Goal: Obtain resource: Obtain resource

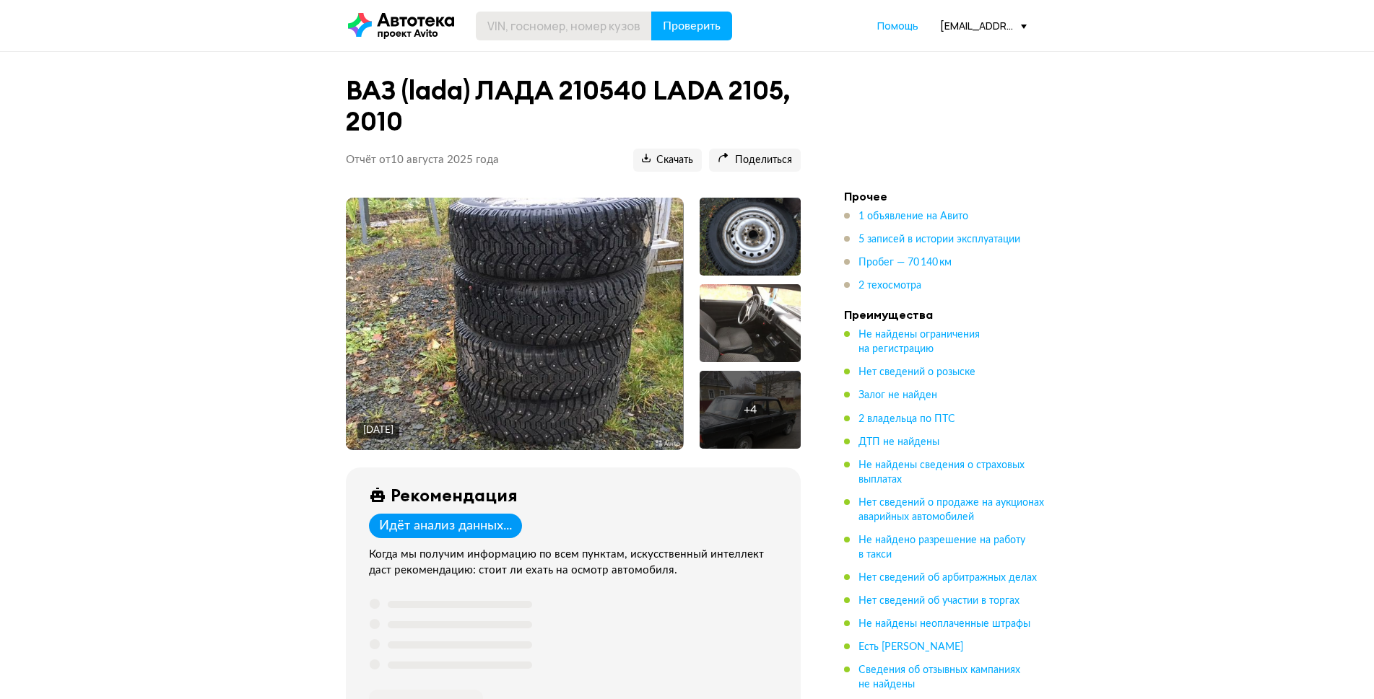
click at [584, 48] on header "Проверить Помощь [EMAIL_ADDRESS][DOMAIN_NAME]" at bounding box center [687, 25] width 1374 height 51
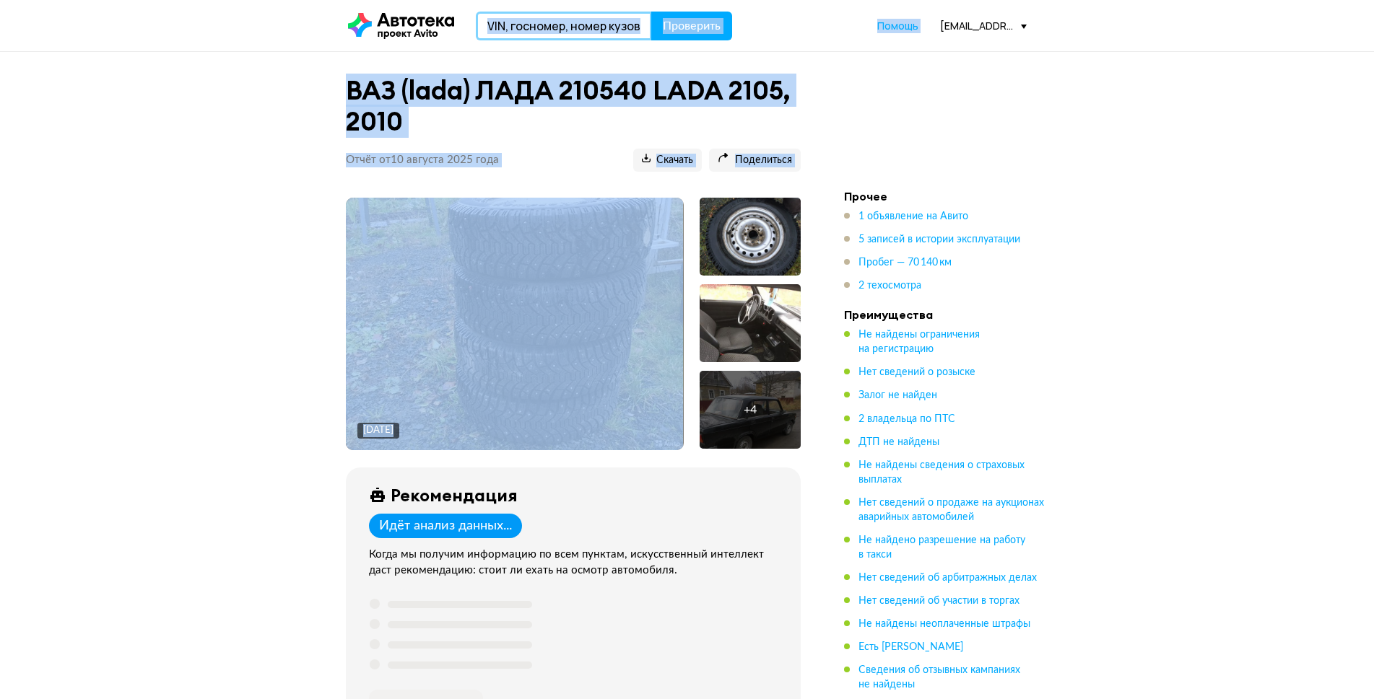
click at [580, 33] on input "text" at bounding box center [564, 26] width 176 height 29
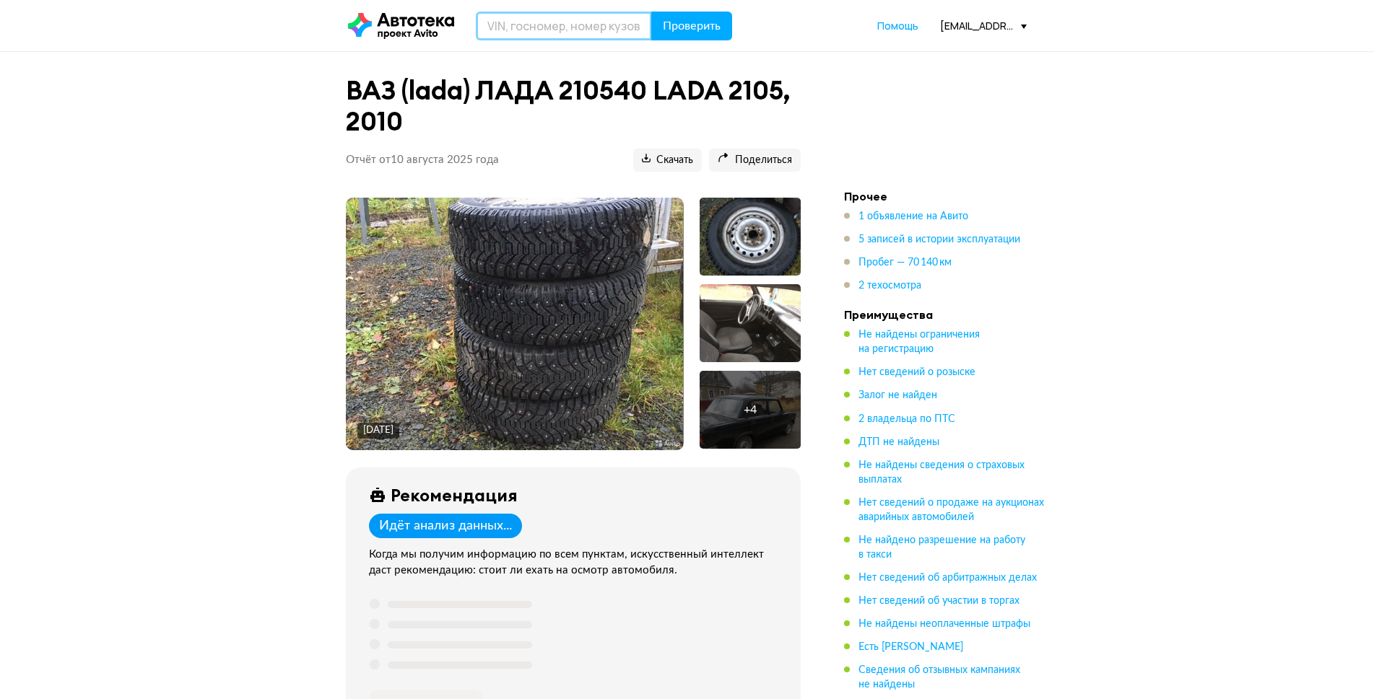
paste input "[VEHICLE_IDENTIFICATION_NUMBER]"
type input "[VEHICLE_IDENTIFICATION_NUMBER]"
click at [682, 39] on button "Проверить" at bounding box center [691, 26] width 81 height 29
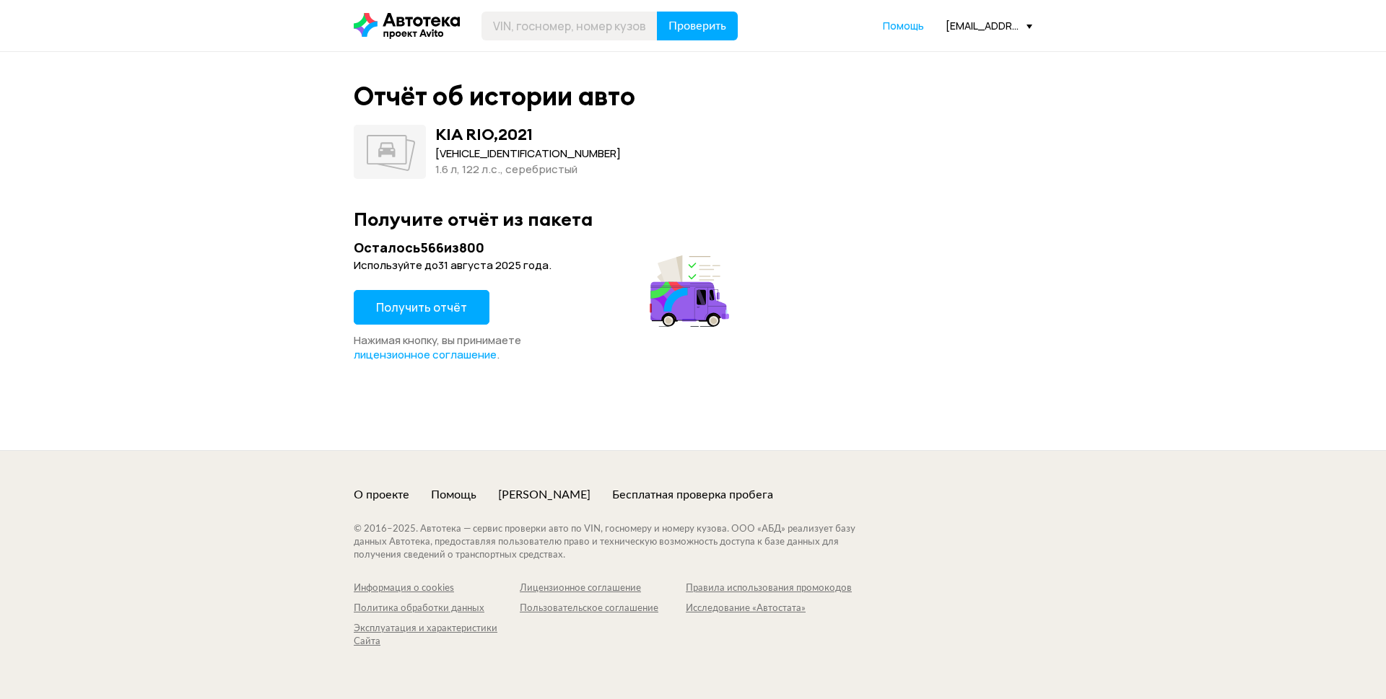
click at [437, 312] on span "Получить отчёт" at bounding box center [421, 308] width 91 height 16
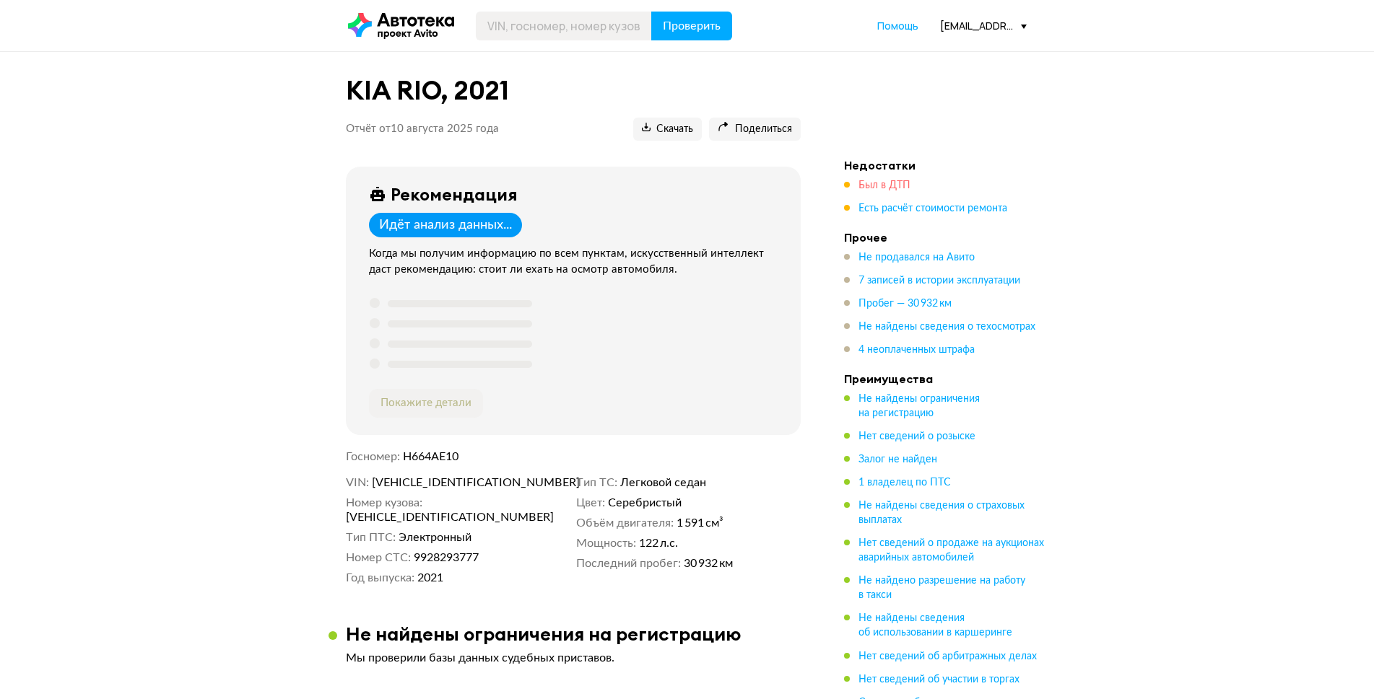
click at [887, 186] on span "Был в ДТП" at bounding box center [884, 185] width 52 height 10
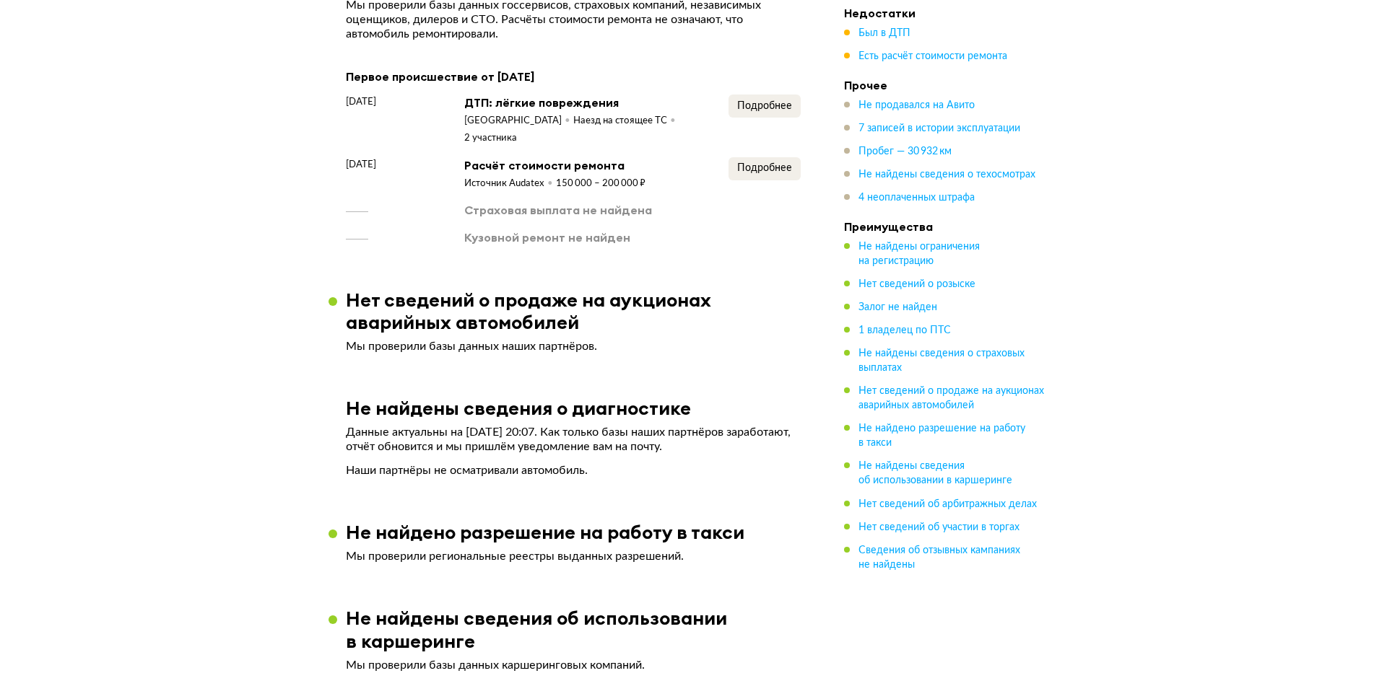
scroll to position [1132, 0]
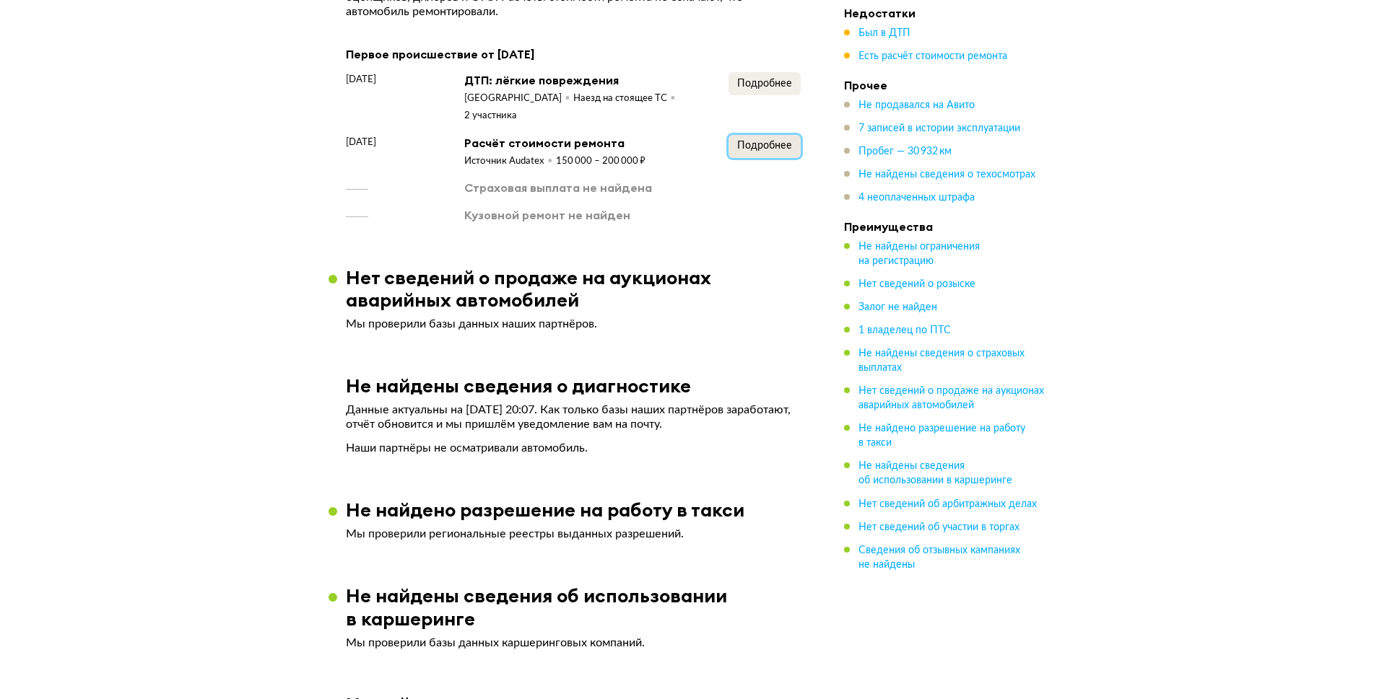
click at [752, 141] on span "Подробнее" at bounding box center [764, 146] width 55 height 10
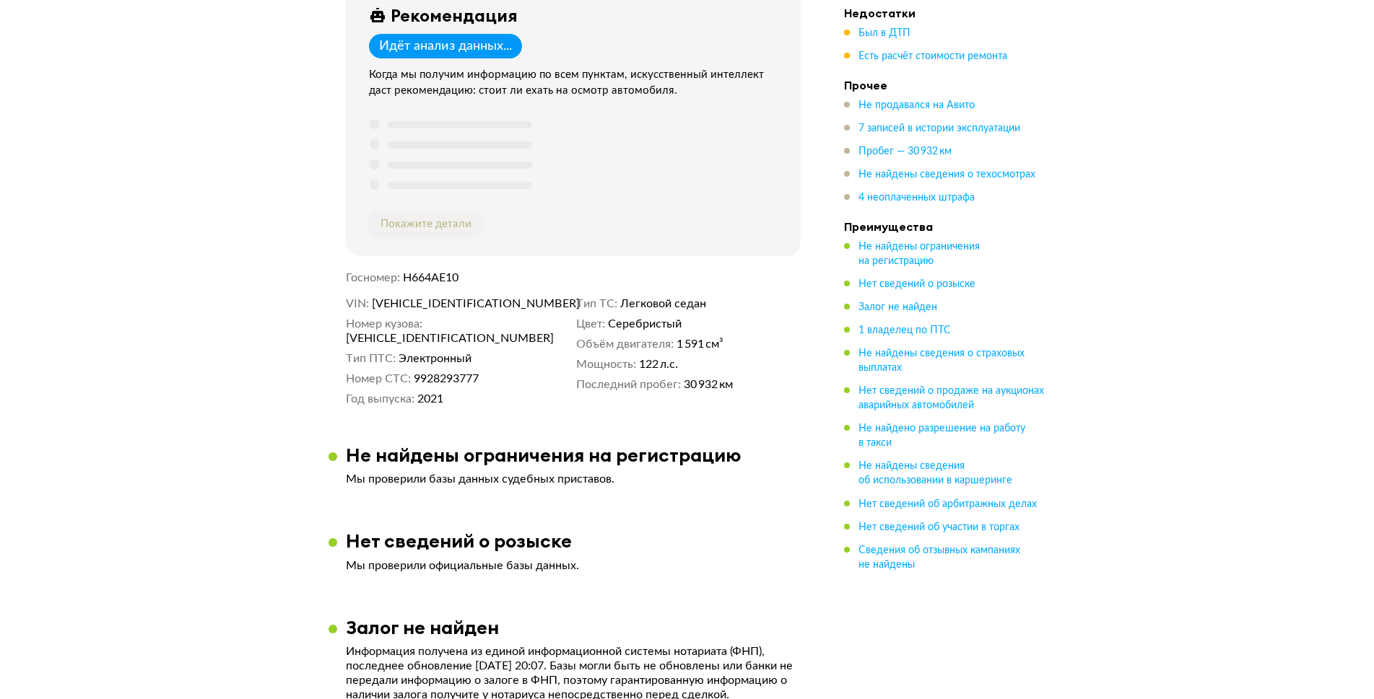
scroll to position [0, 0]
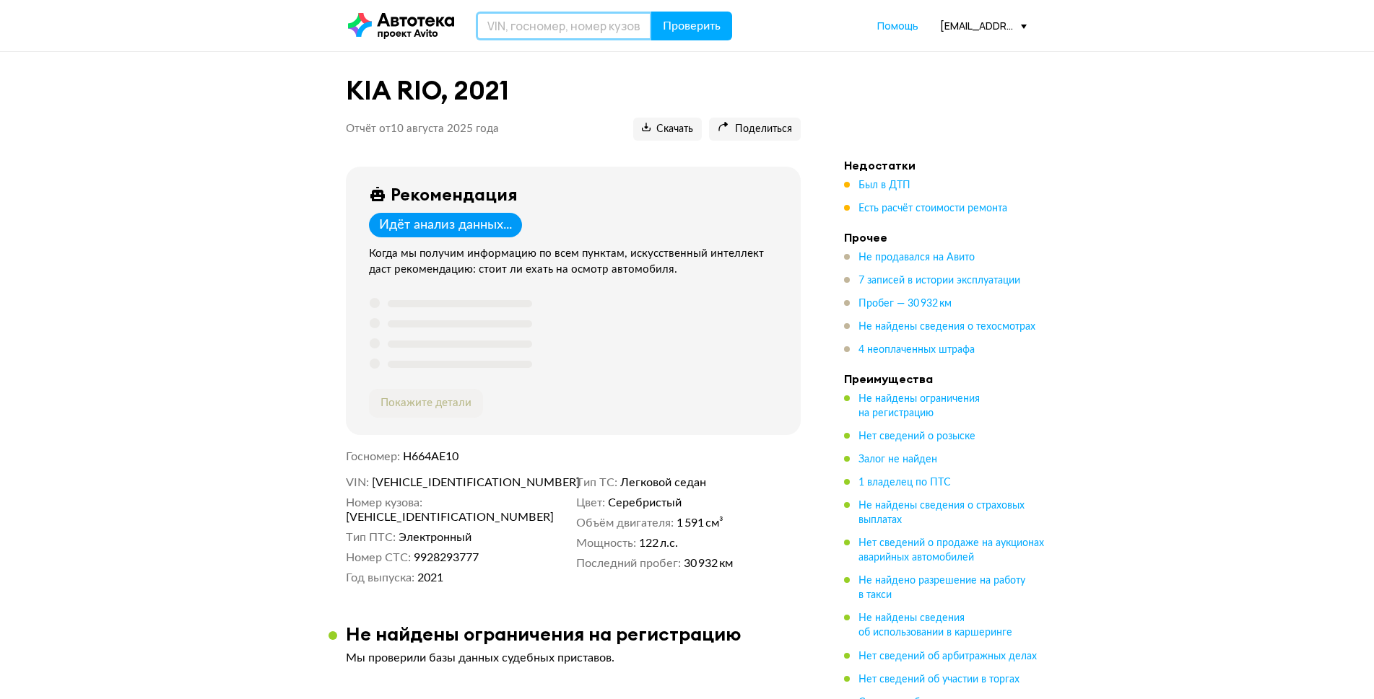
click at [527, 16] on input "text" at bounding box center [564, 26] width 176 height 29
paste input "[US_VEHICLE_IDENTIFICATION_NUMBER]"
type input "[US_VEHICLE_IDENTIFICATION_NUMBER]"
click at [672, 41] on header "[US_VEHICLE_IDENTIFICATION_NUMBER] Проверить Помощь [EMAIL_ADDRESS][DOMAIN_NAME]" at bounding box center [687, 25] width 1374 height 51
click at [675, 27] on span "Проверить" at bounding box center [692, 26] width 58 height 12
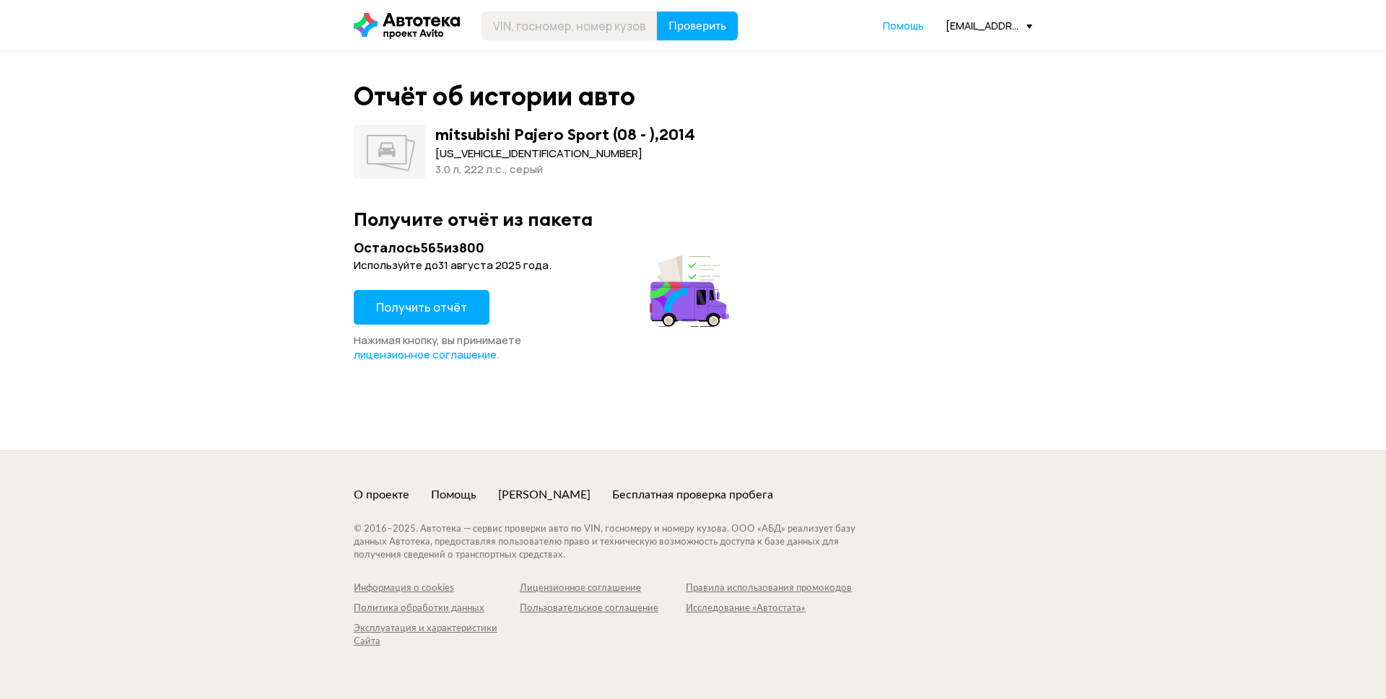
click at [386, 326] on div "Получить отчёт" at bounding box center [422, 311] width 136 height 43
click at [395, 305] on span "Получить отчёт" at bounding box center [421, 308] width 91 height 16
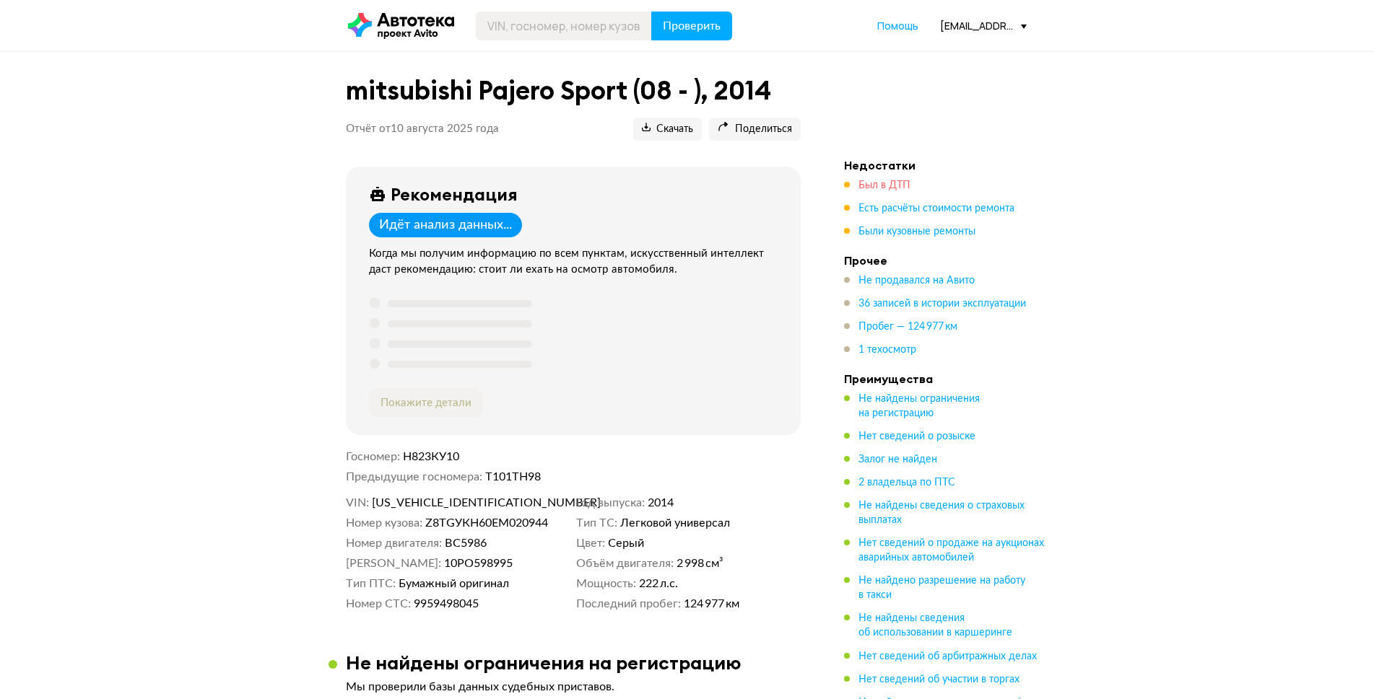
click at [889, 191] on span "Был в ДТП" at bounding box center [884, 185] width 52 height 10
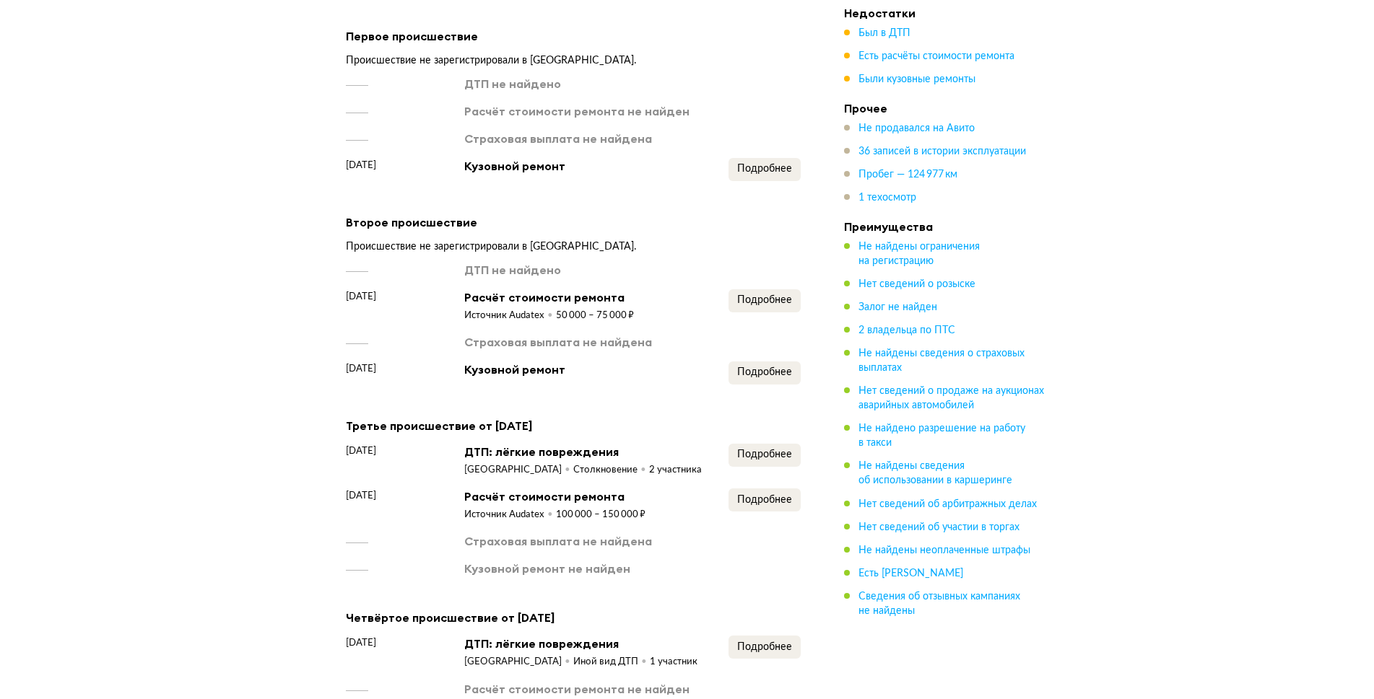
scroll to position [1224, 0]
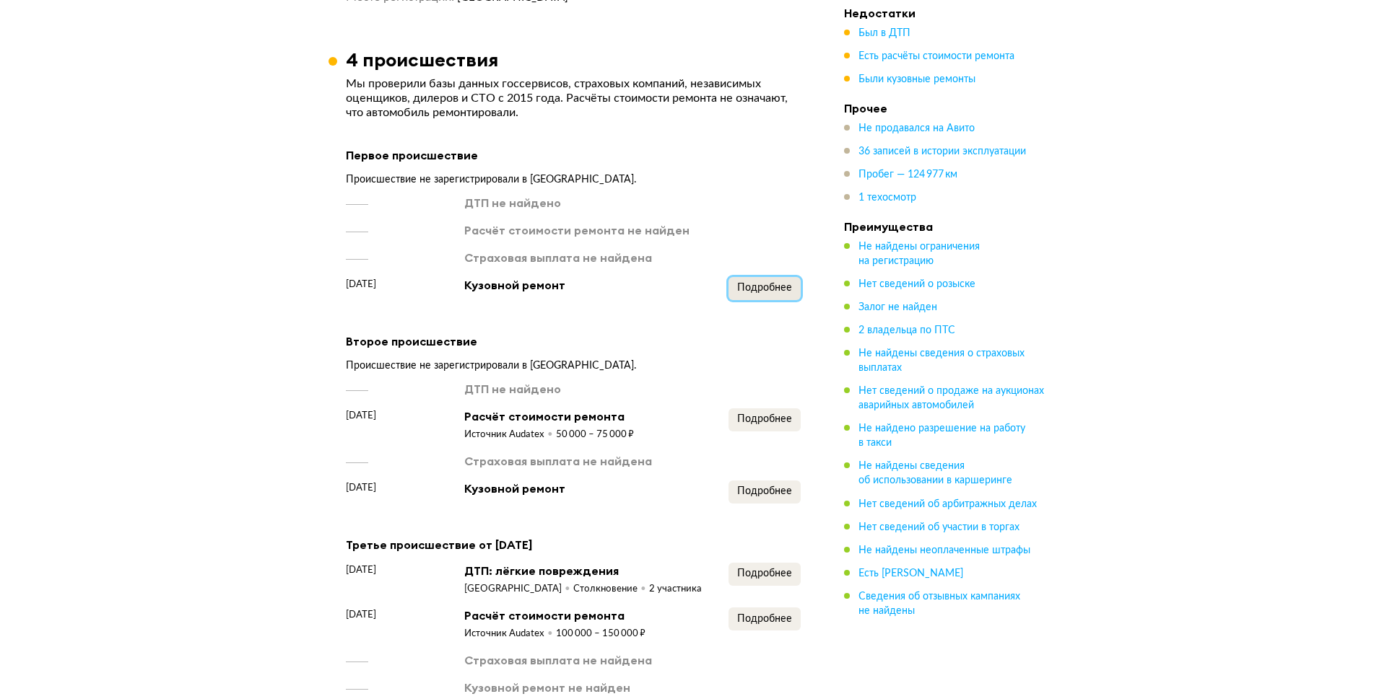
click at [757, 293] on span "Подробнее" at bounding box center [764, 288] width 55 height 10
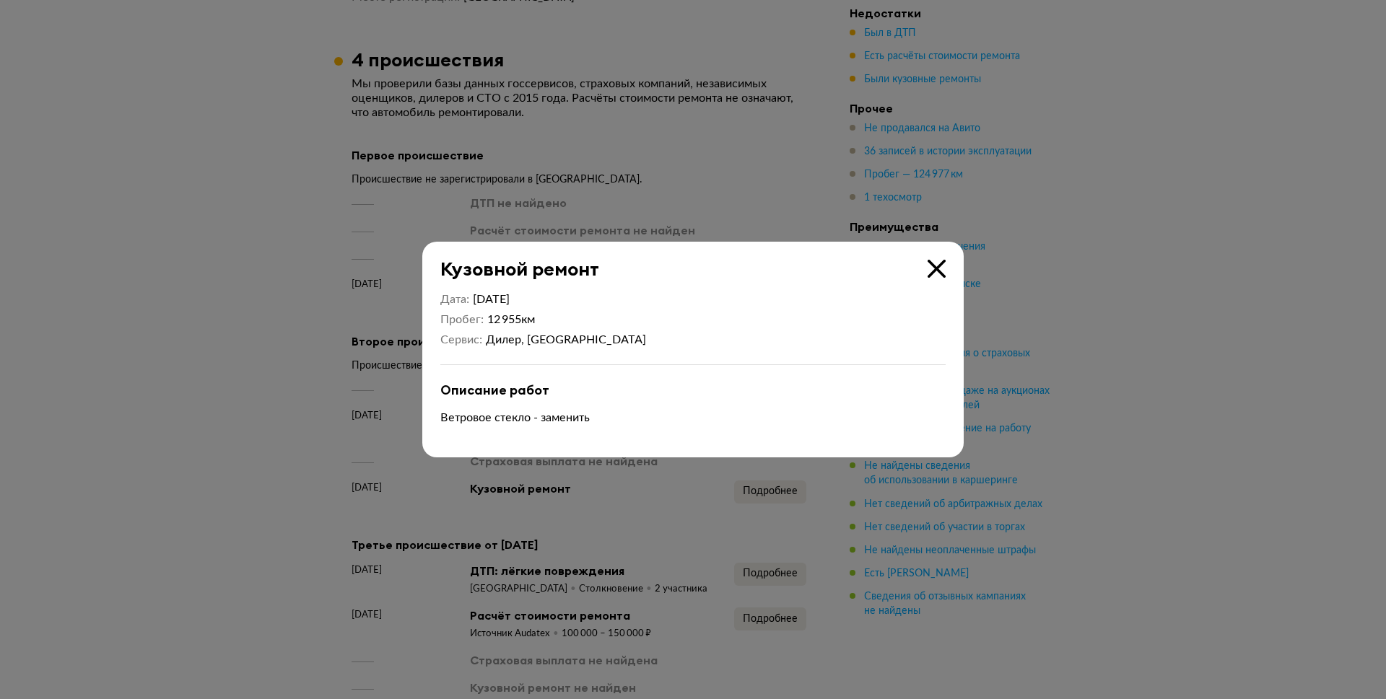
click at [1219, 232] on div at bounding box center [693, 349] width 1386 height 699
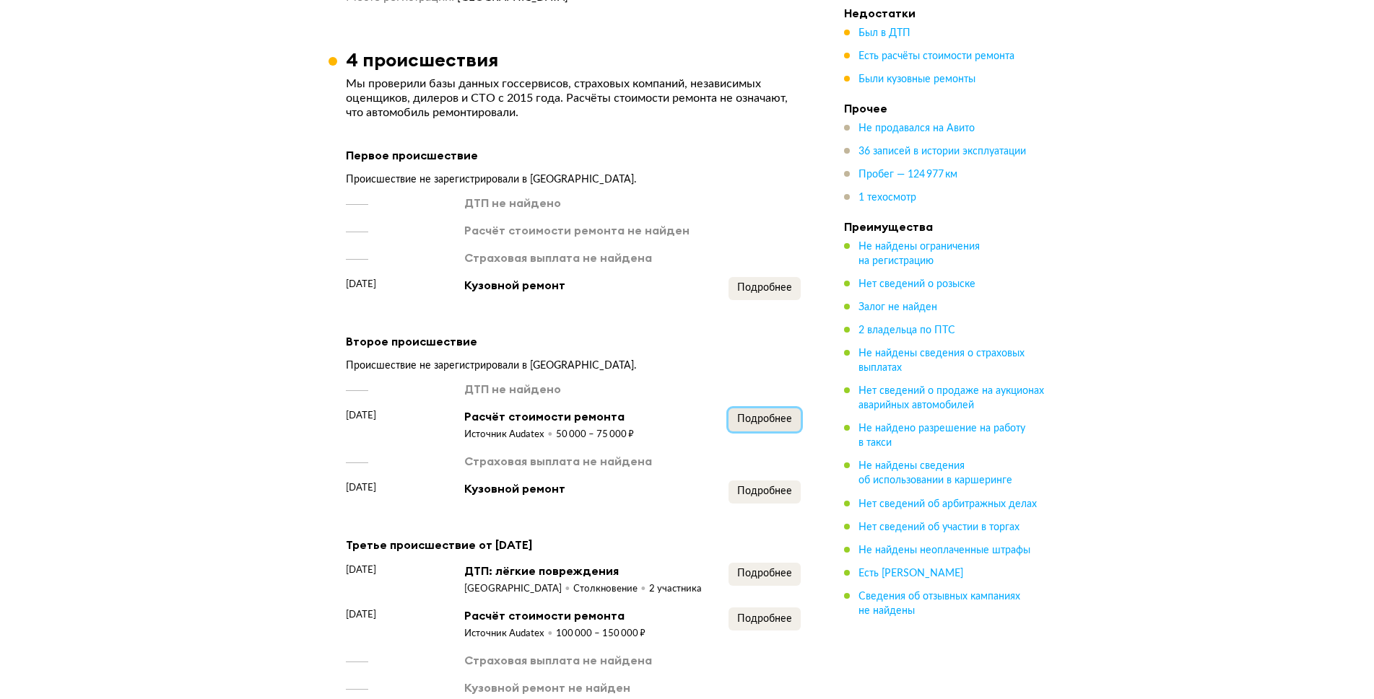
click at [769, 432] on button "Подробнее" at bounding box center [764, 420] width 72 height 23
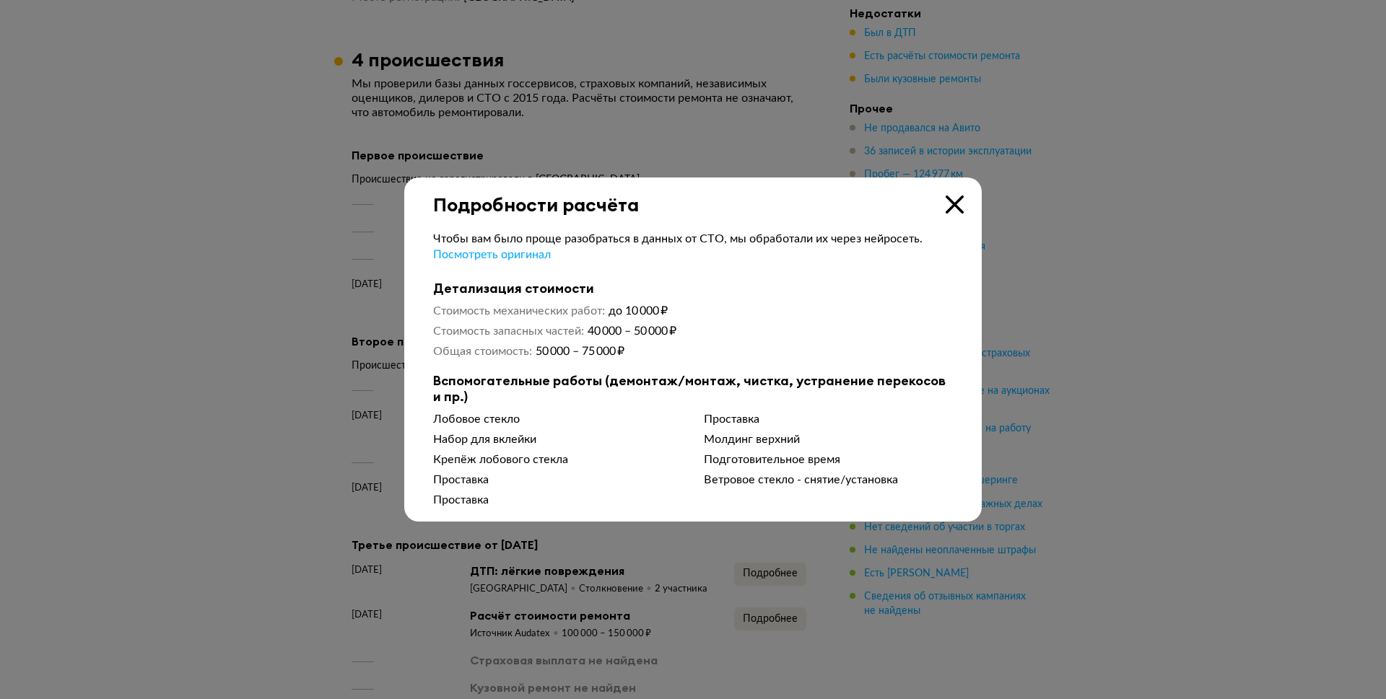
click at [1109, 381] on div at bounding box center [693, 349] width 1386 height 699
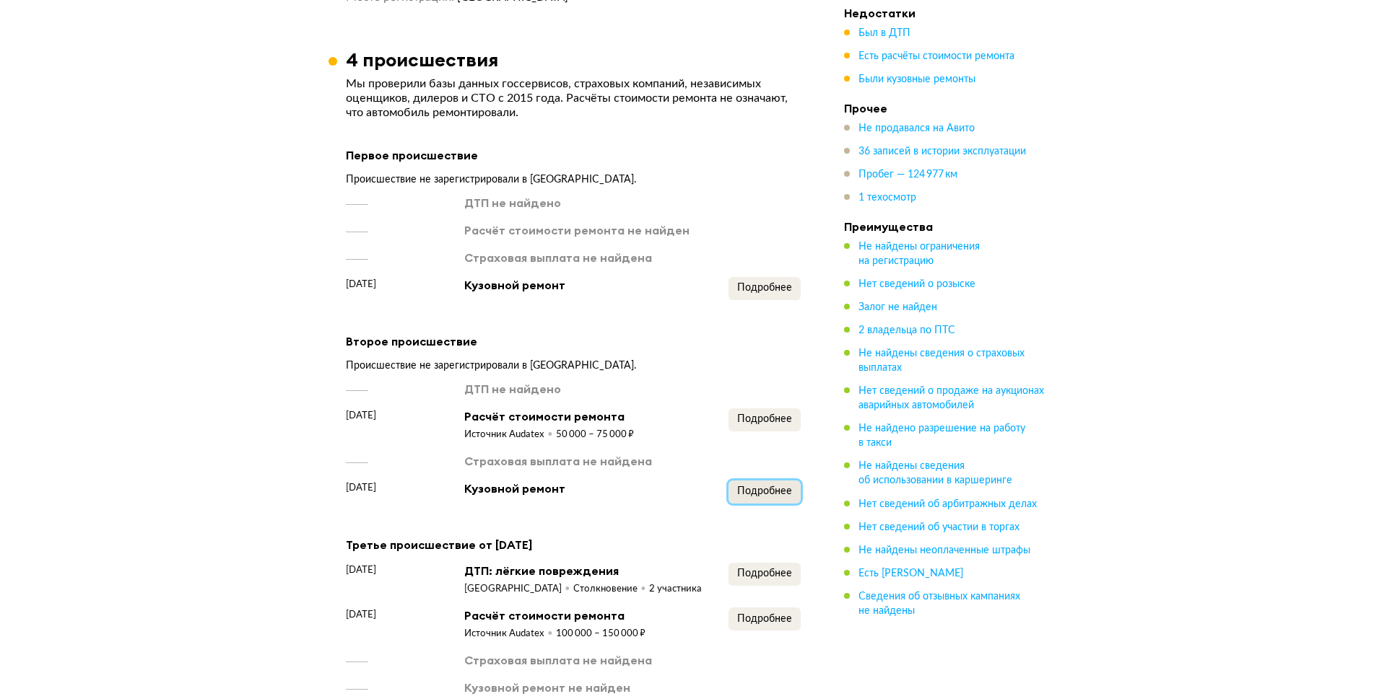
click at [782, 497] on span "Подробнее" at bounding box center [764, 491] width 55 height 10
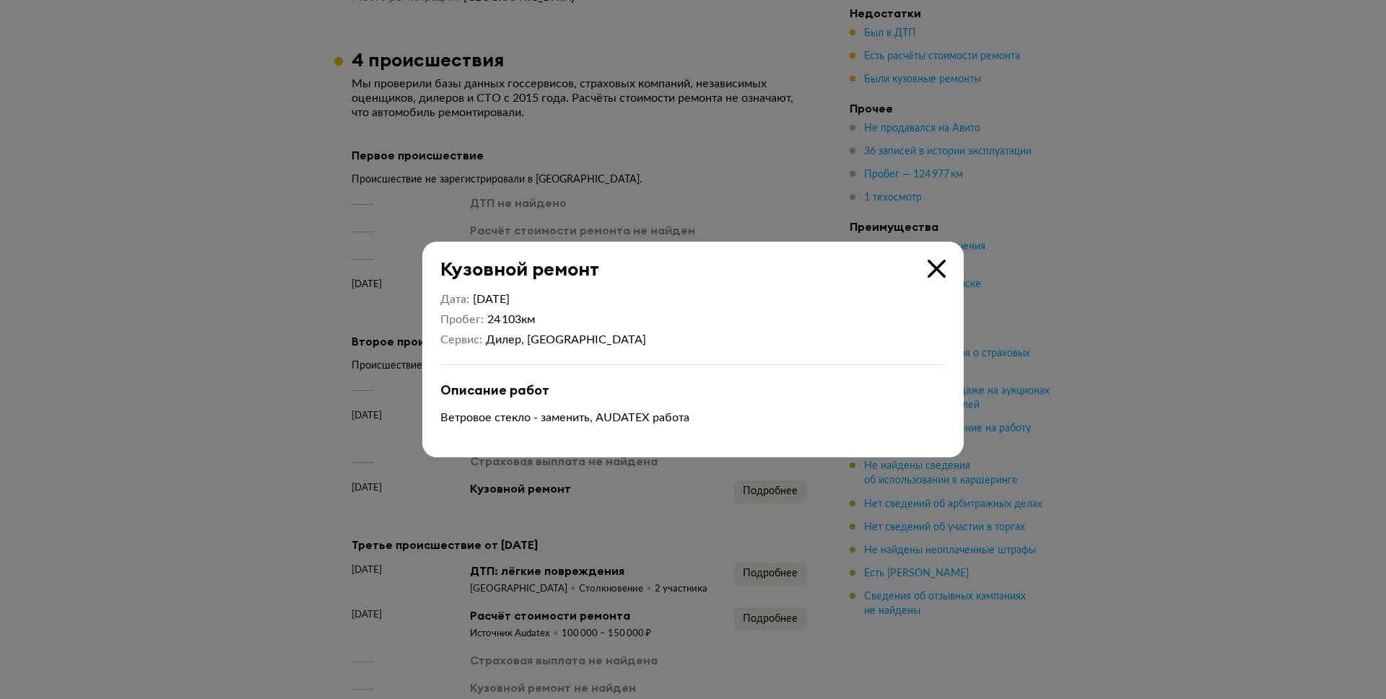
click at [1214, 382] on div at bounding box center [693, 349] width 1386 height 699
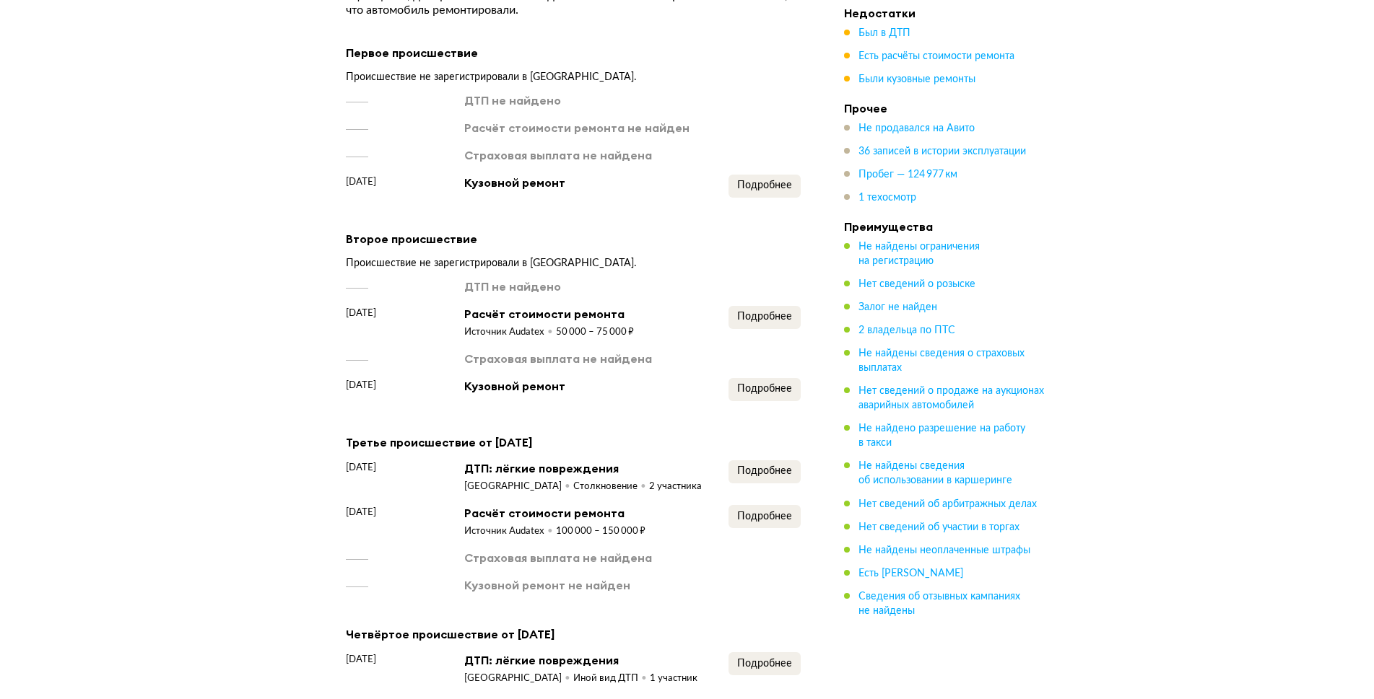
scroll to position [1441, 0]
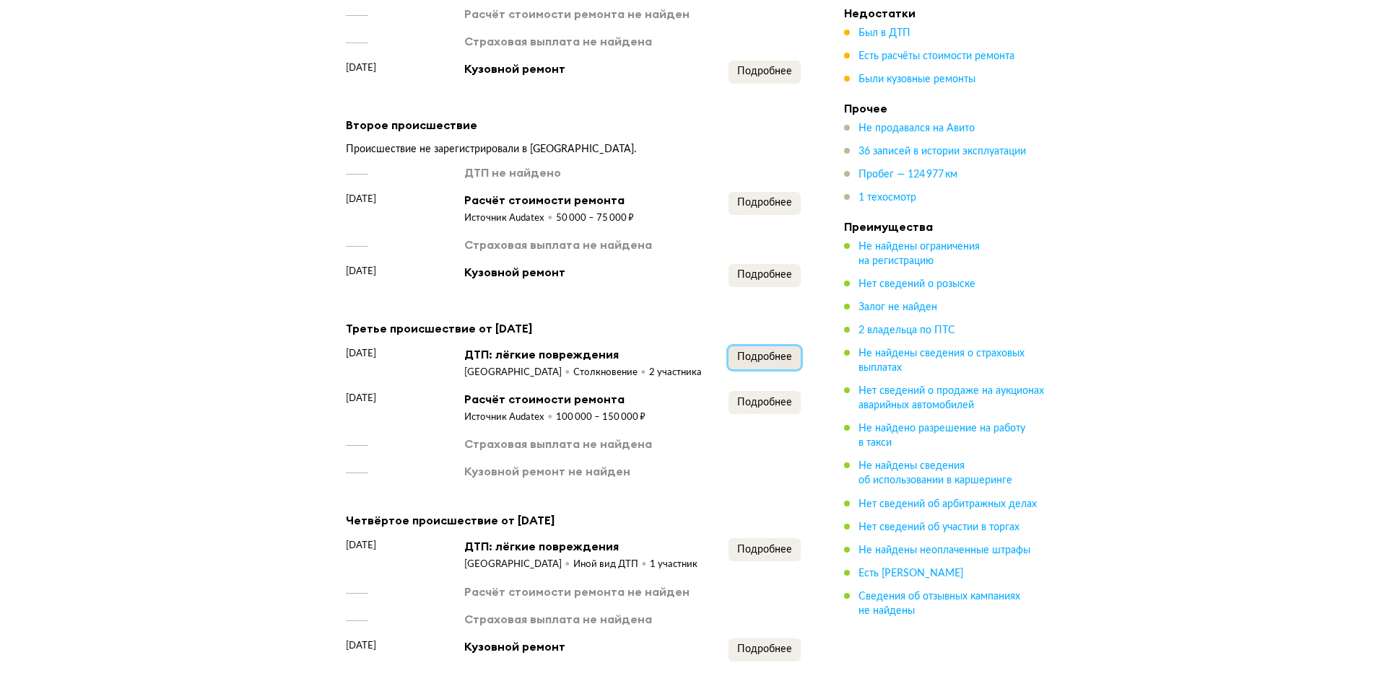
click at [771, 370] on button "Подробнее" at bounding box center [764, 357] width 72 height 23
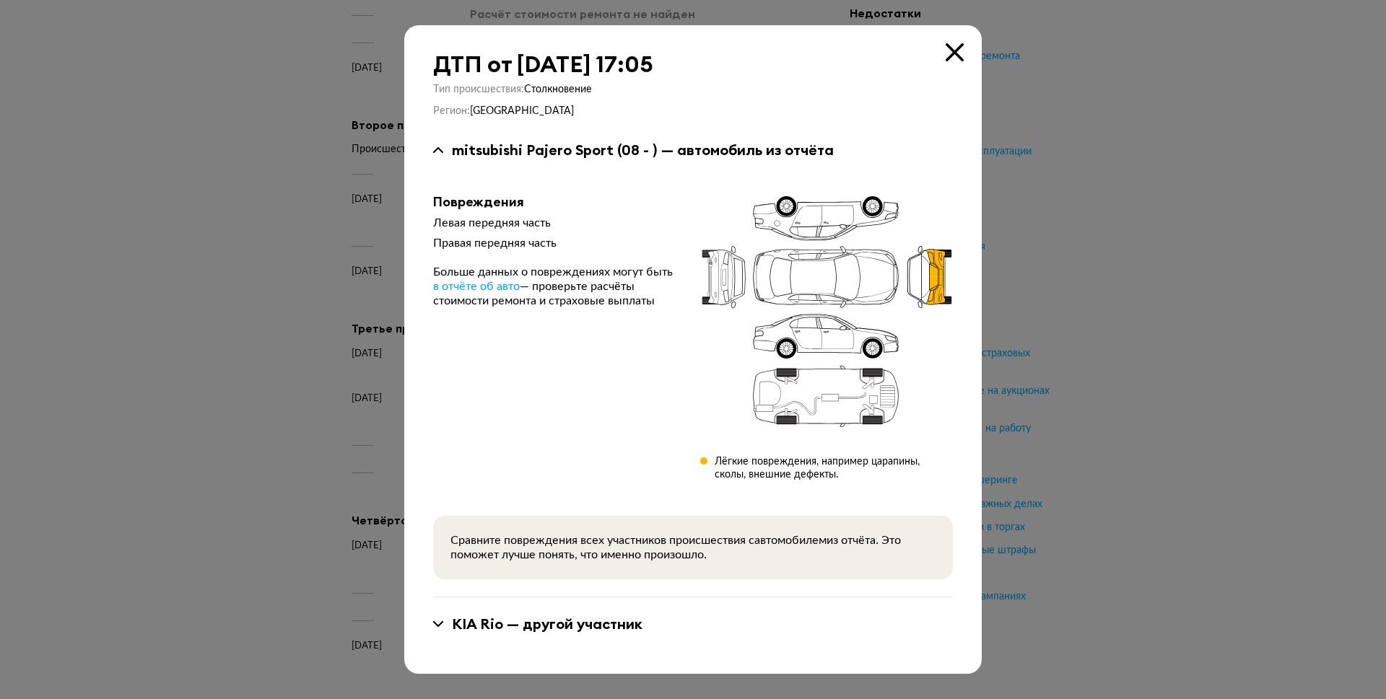
drag, startPoint x: 1174, startPoint y: 360, endPoint x: 727, endPoint y: 407, distance: 449.2
click at [1169, 360] on div at bounding box center [693, 349] width 1386 height 699
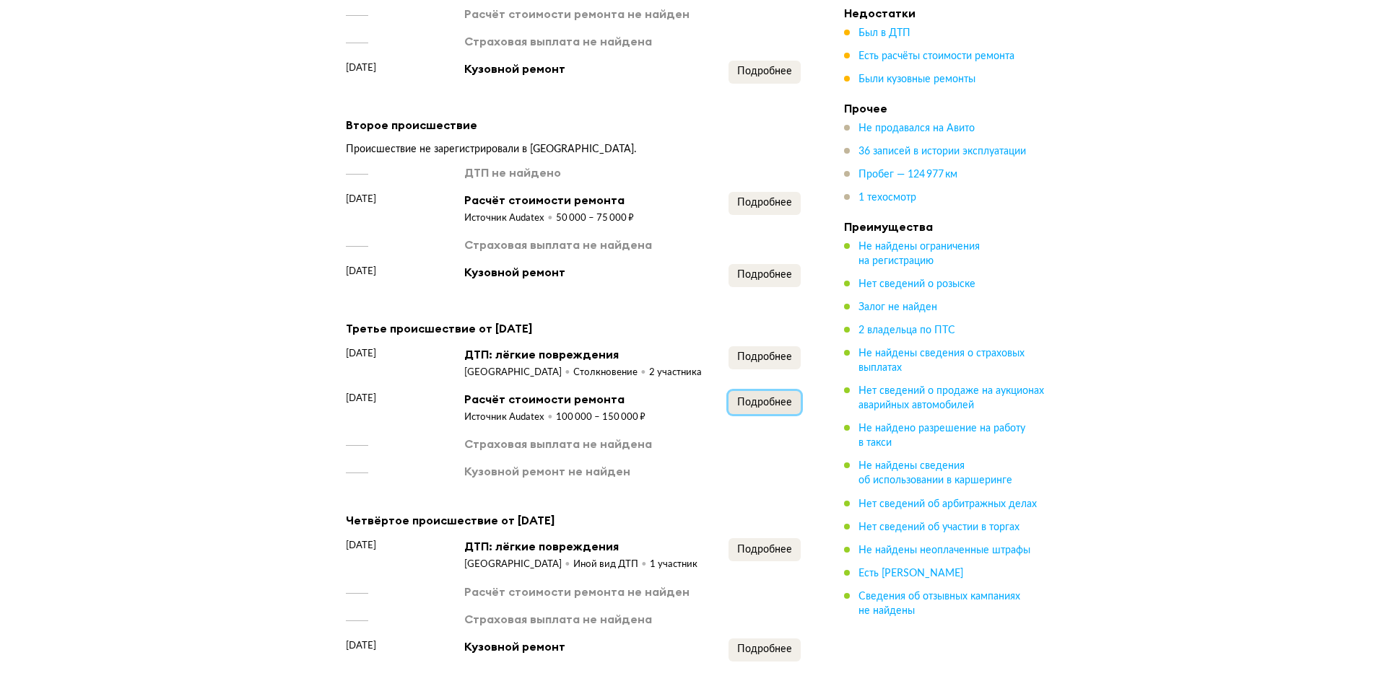
click at [791, 408] on span "Подробнее" at bounding box center [764, 403] width 55 height 10
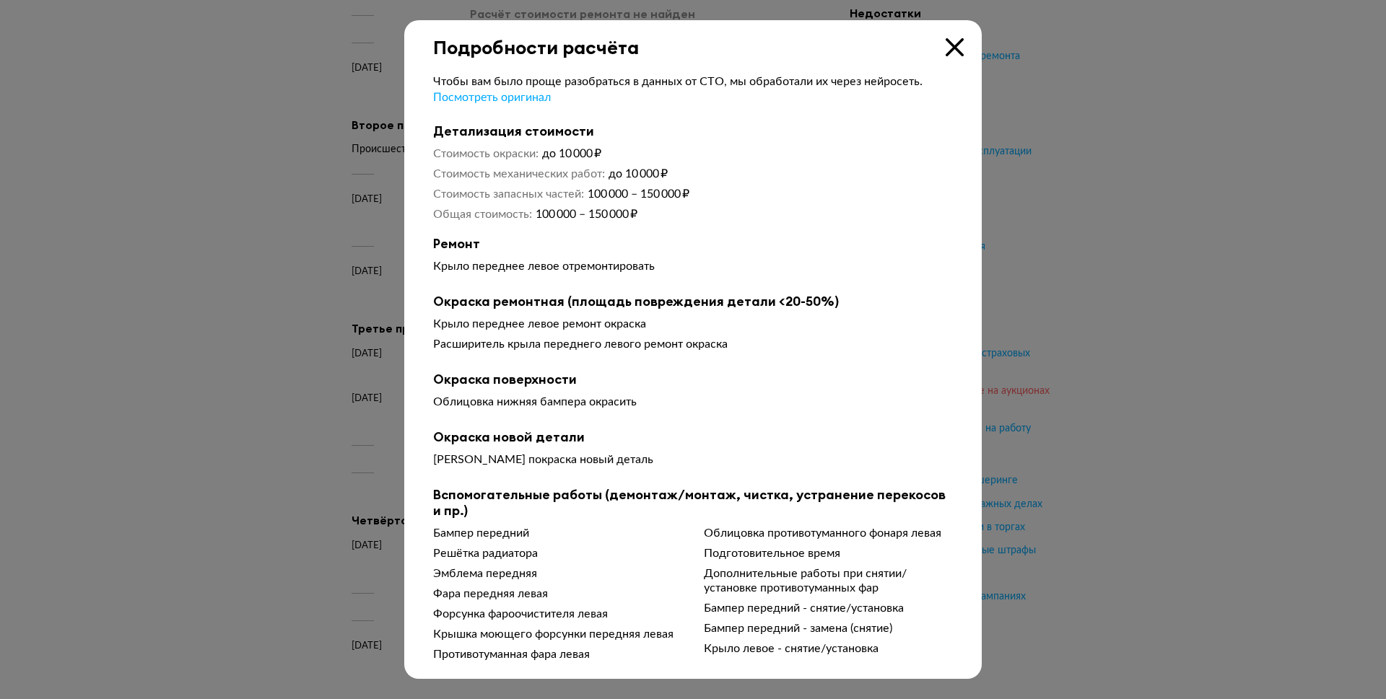
drag, startPoint x: 1088, startPoint y: 380, endPoint x: 1040, endPoint y: 386, distance: 48.7
click at [1085, 380] on div at bounding box center [693, 349] width 1386 height 699
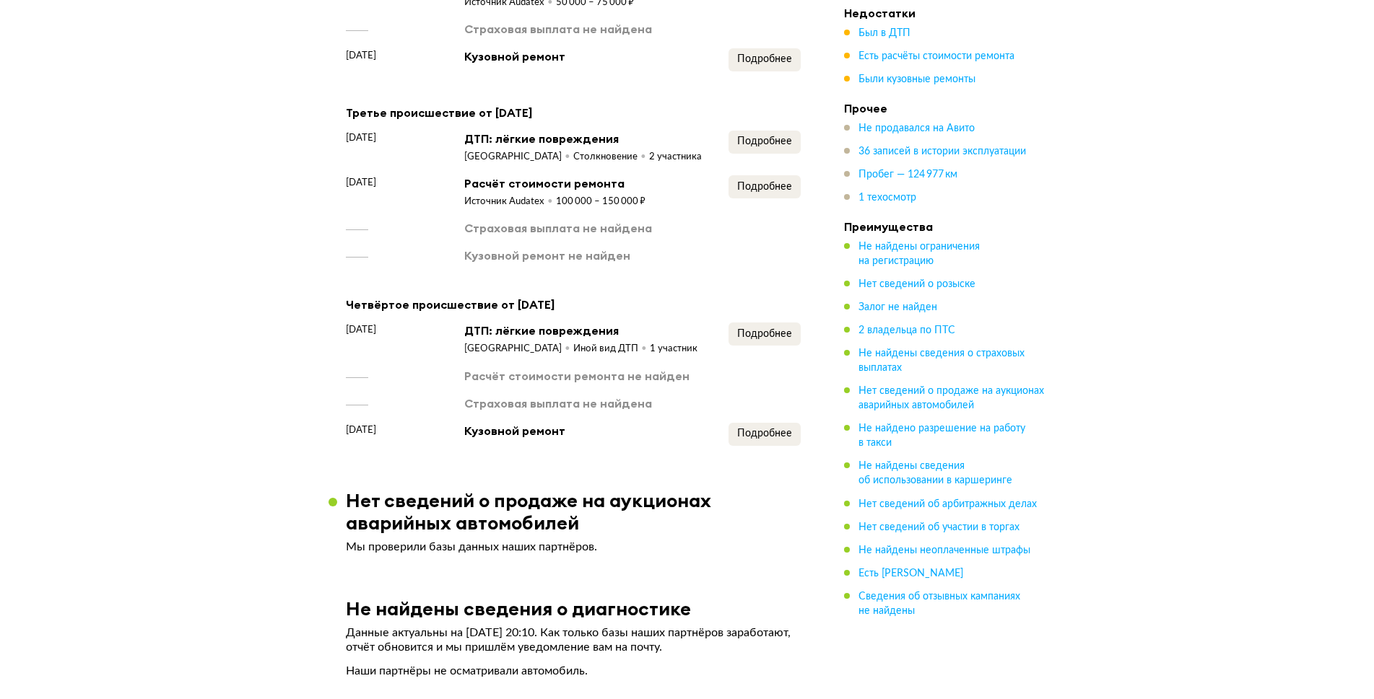
scroll to position [1657, 0]
click at [784, 345] on button "Подробнее" at bounding box center [764, 333] width 72 height 23
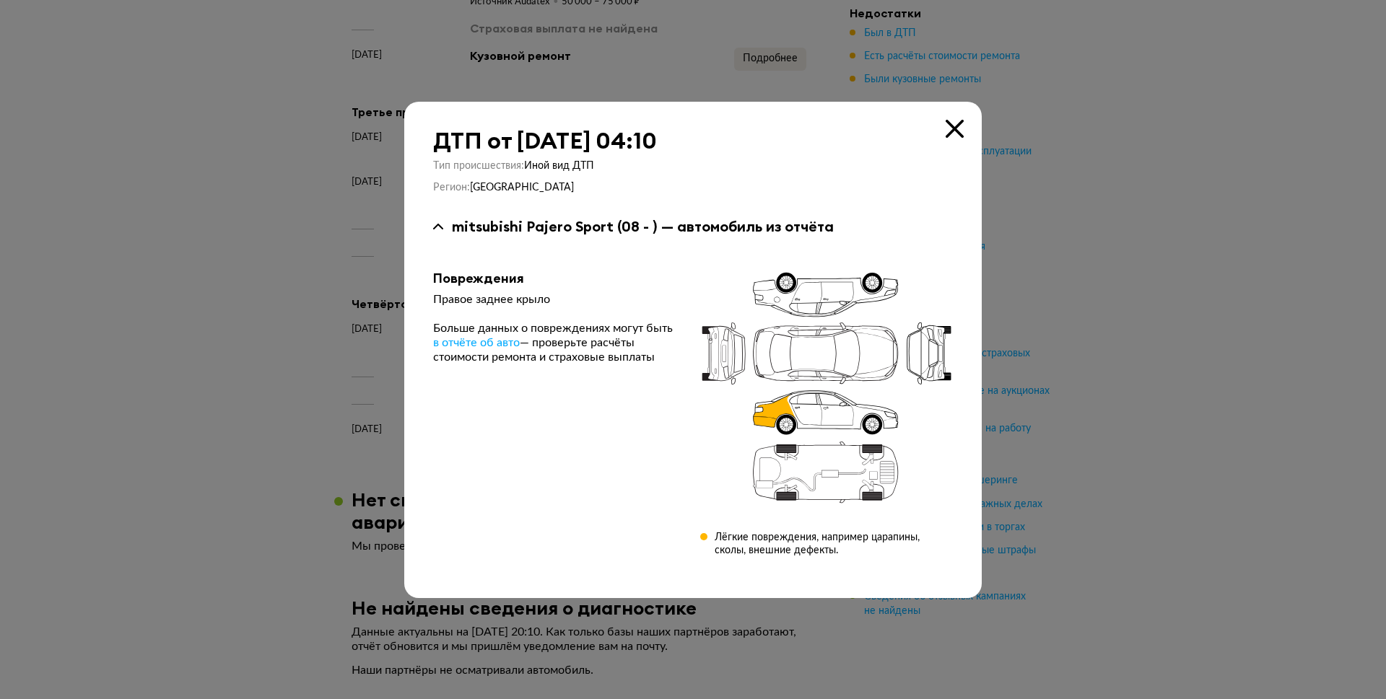
click at [1082, 372] on div at bounding box center [693, 349] width 1386 height 699
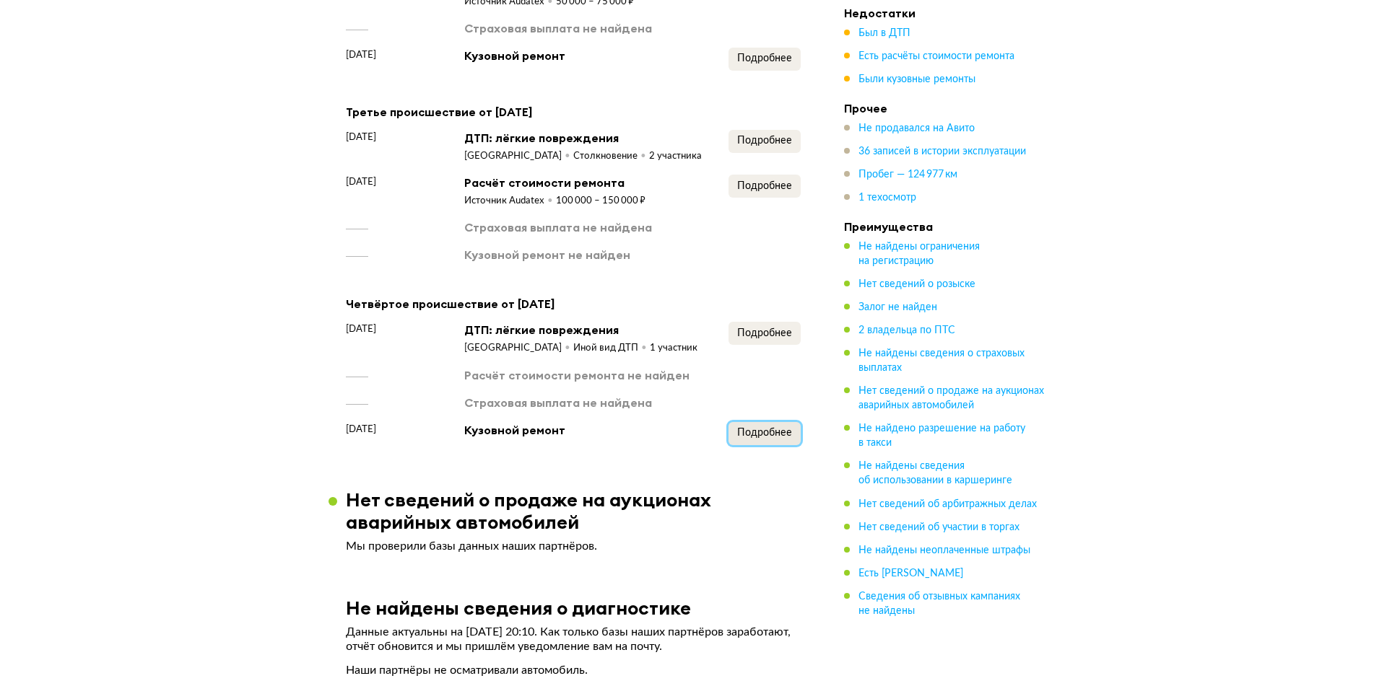
click at [779, 445] on button "Подробнее" at bounding box center [764, 433] width 72 height 23
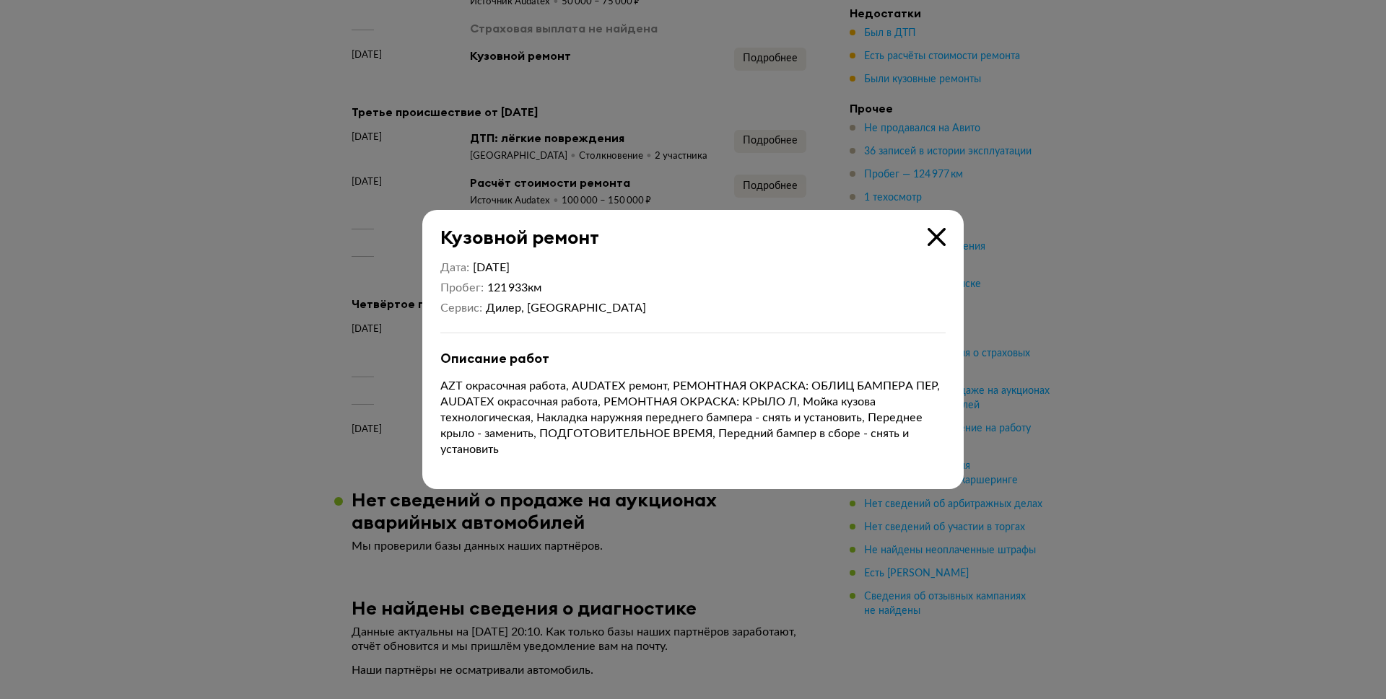
click at [1062, 412] on div at bounding box center [693, 349] width 1386 height 699
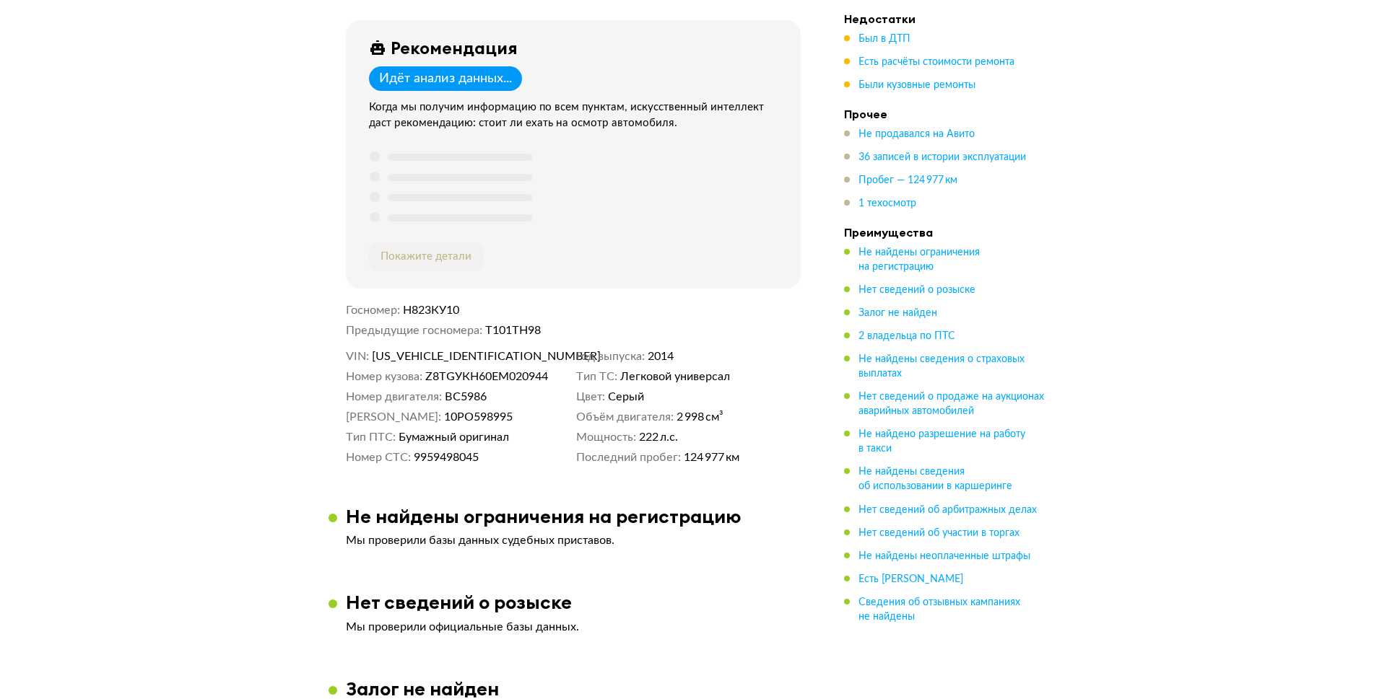
scroll to position [0, 0]
